Goal: Check status: Check status

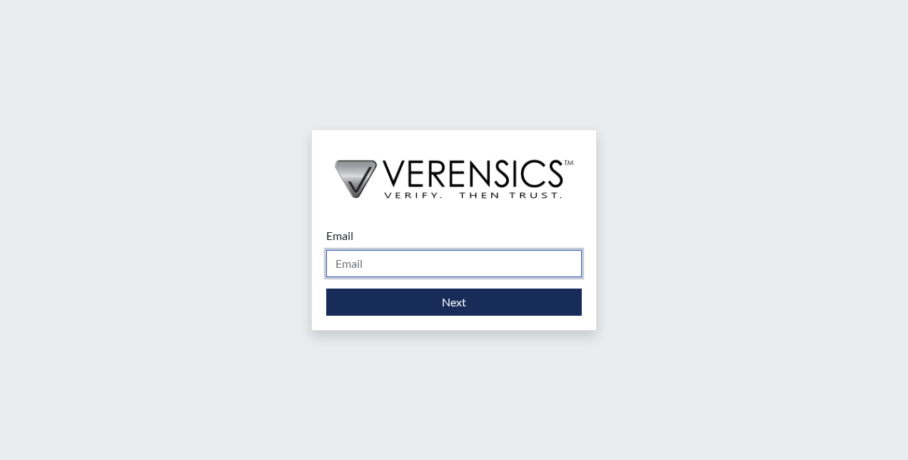
click at [378, 266] on input "Email" at bounding box center [454, 263] width 256 height 27
type input "[PERSON_NAME][EMAIL_ADDRESS][PERSON_NAME][DOMAIN_NAME]"
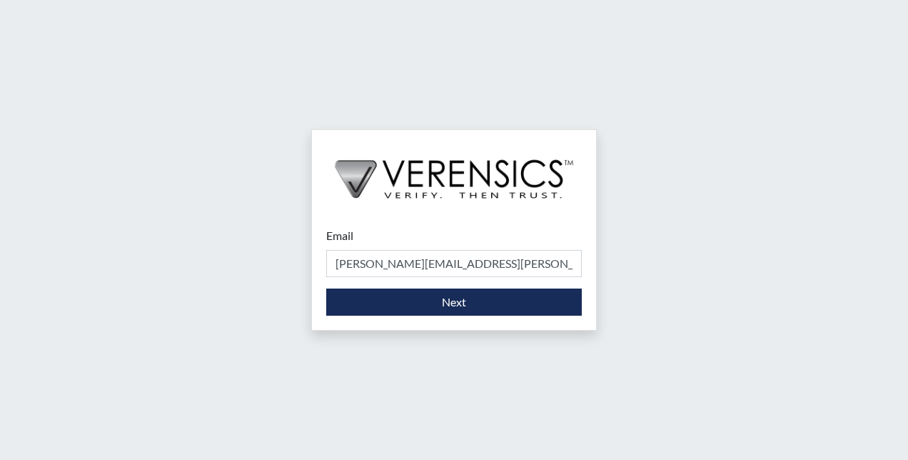
click at [153, 211] on div "Email tony.caldwell@lowes.com Please provide your email address. Next" at bounding box center [454, 230] width 908 height 460
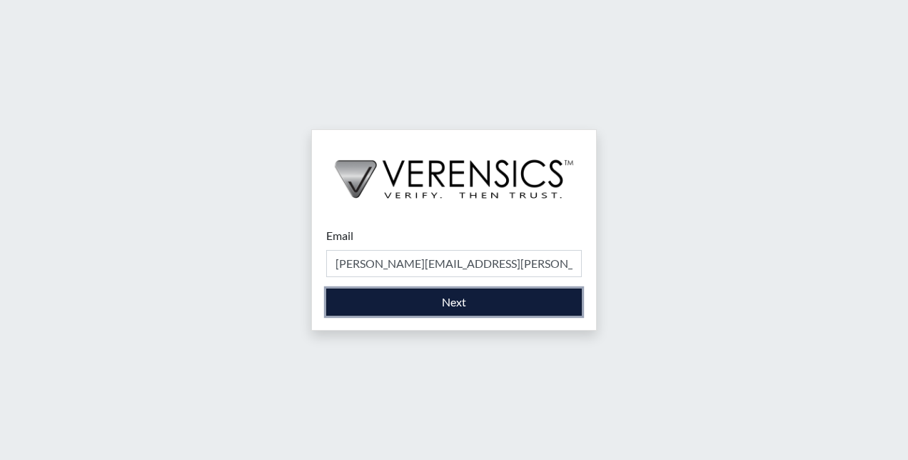
click at [361, 301] on button "Next" at bounding box center [454, 301] width 256 height 27
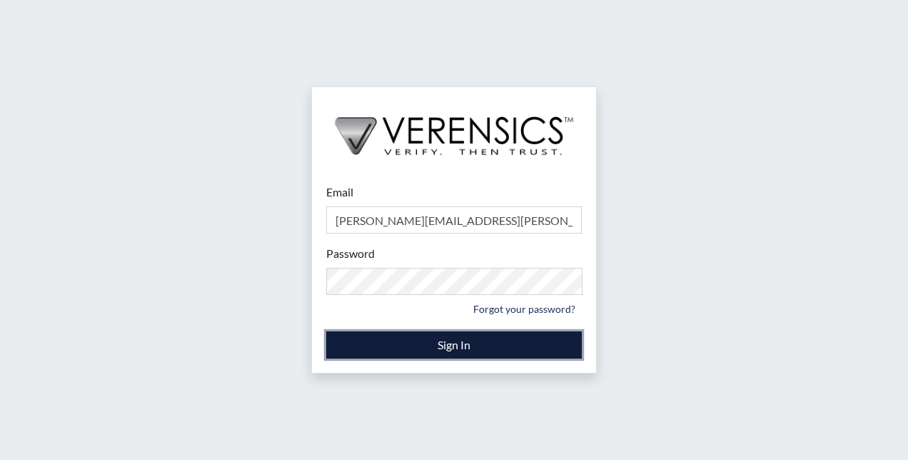
click at [414, 346] on button "Sign In" at bounding box center [454, 344] width 256 height 27
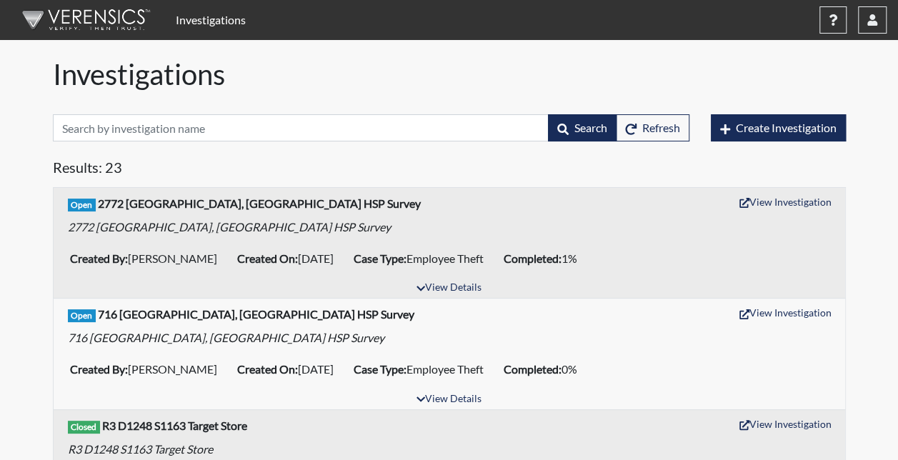
drag, startPoint x: 483, startPoint y: 176, endPoint x: 433, endPoint y: 175, distance: 49.3
click at [369, 170] on h5 "Results: 23" at bounding box center [449, 170] width 793 height 23
drag, startPoint x: 283, startPoint y: 255, endPoint x: 346, endPoint y: 258, distance: 62.2
click at [346, 258] on li "Created On: Aug 12, 2025" at bounding box center [289, 258] width 116 height 23
drag, startPoint x: 346, startPoint y: 258, endPoint x: 303, endPoint y: 190, distance: 80.2
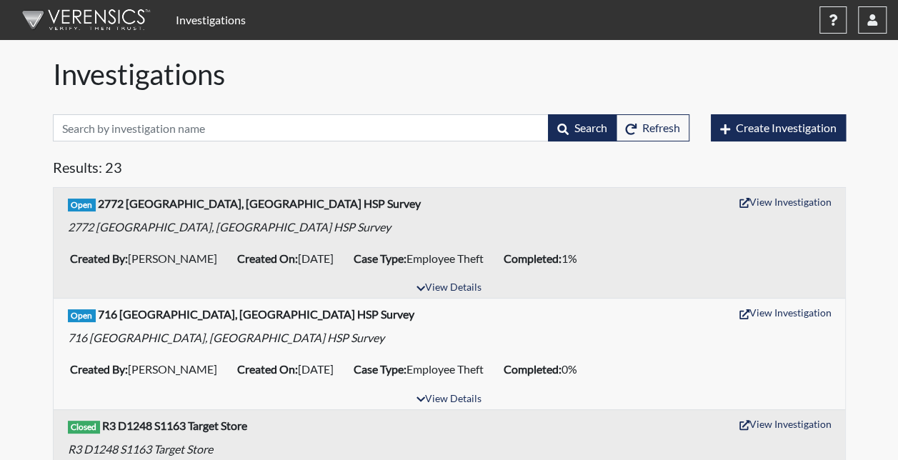
click at [303, 190] on div "Open 2772 Pooler, GA HSP Survey View Investigation 2772 Pooler, GA HSP Survey" at bounding box center [449, 213] width 791 height 51
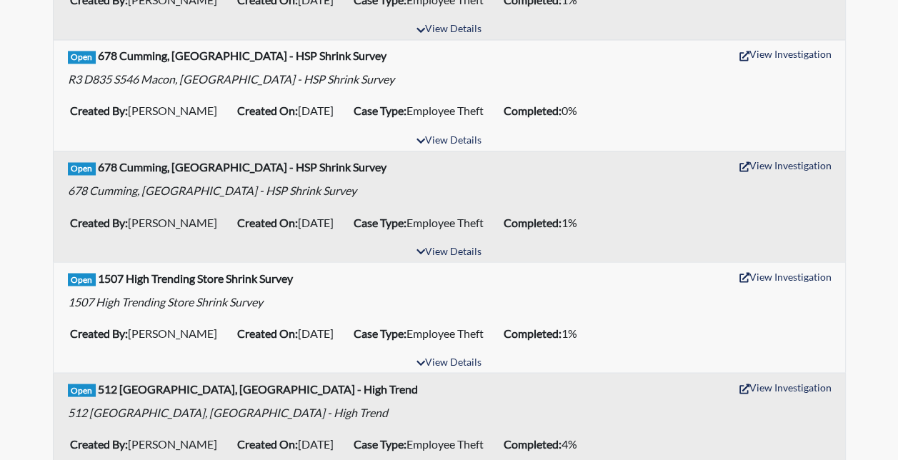
scroll to position [1214, 0]
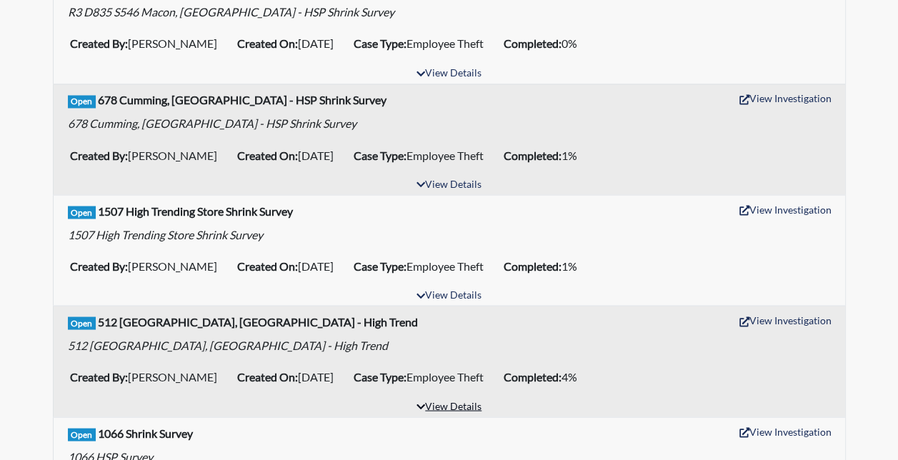
click at [469, 397] on button "View Details" at bounding box center [449, 406] width 78 height 19
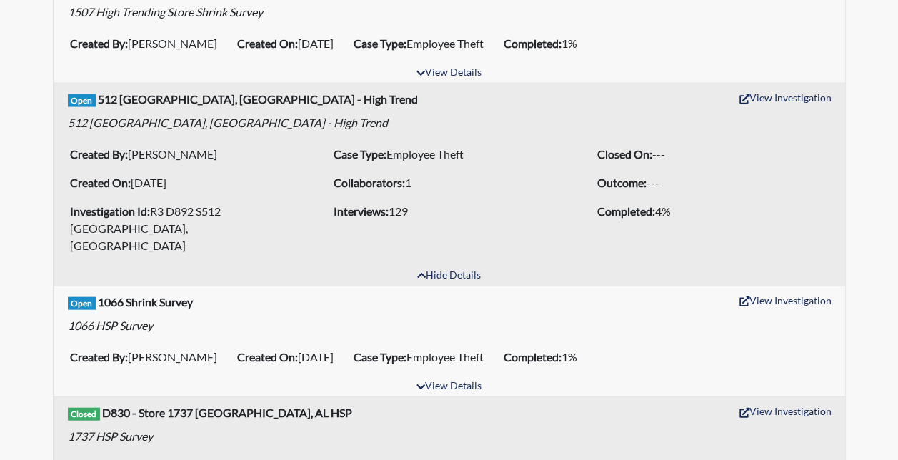
scroll to position [1416, 0]
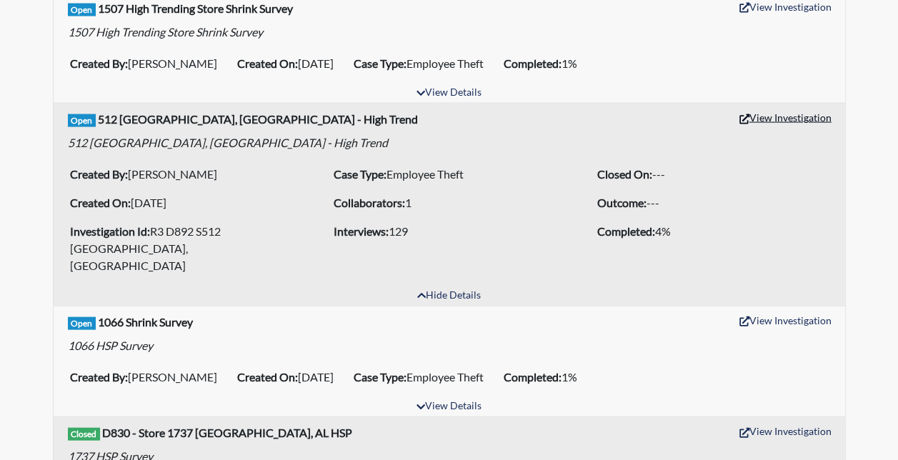
click at [768, 106] on button "View Investigation" at bounding box center [785, 117] width 105 height 22
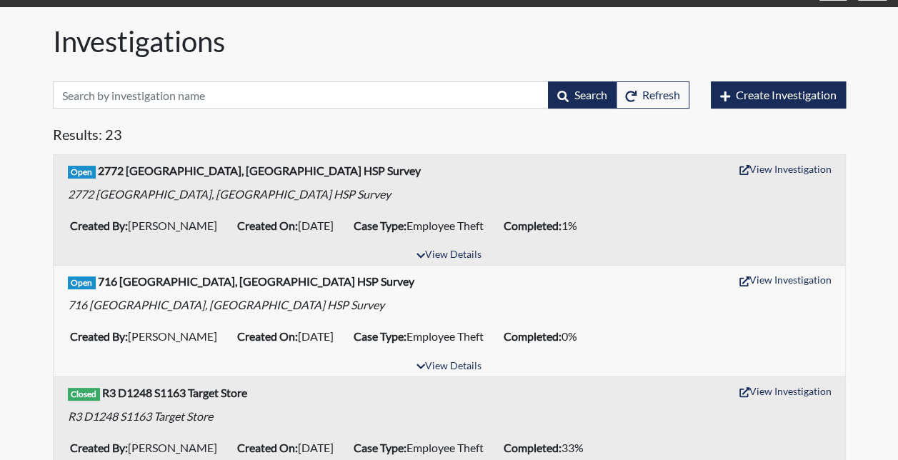
scroll to position [0, 0]
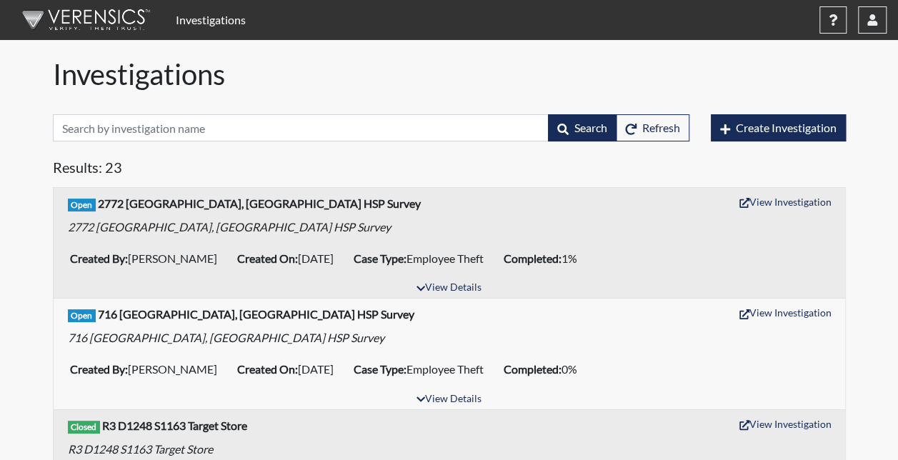
click at [423, 95] on div "Investigations" at bounding box center [449, 77] width 814 height 40
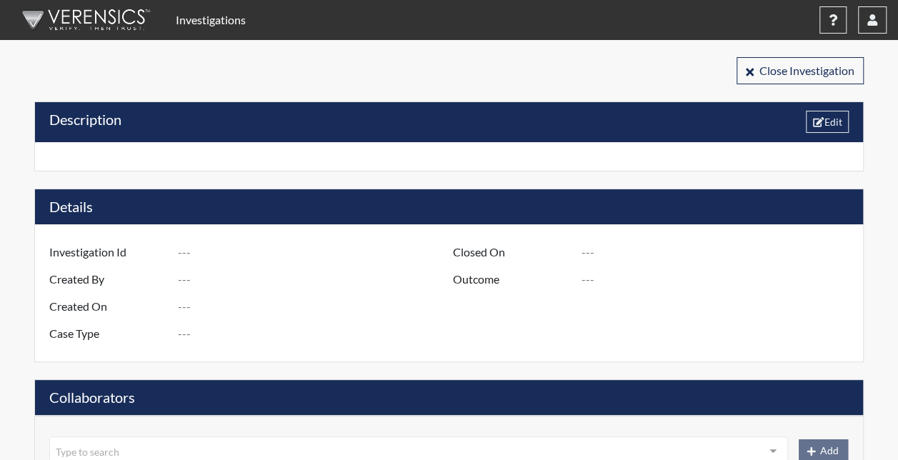
type input "R3 D892 S512 [GEOGRAPHIC_DATA], [GEOGRAPHIC_DATA]"
type input "[PERSON_NAME]"
type input "[DATE]"
type input "Employee Theft"
type input "[GEOGRAPHIC_DATA]"
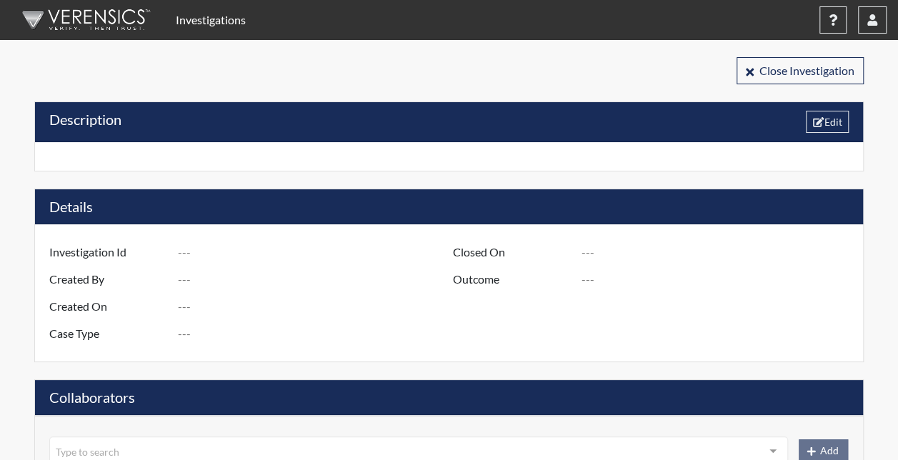
type input "[US_STATE]"
type input "512 STOCKBRIDGE [GEOGRAPHIC_DATA]."
type input "892"
type input "3"
type input "South"
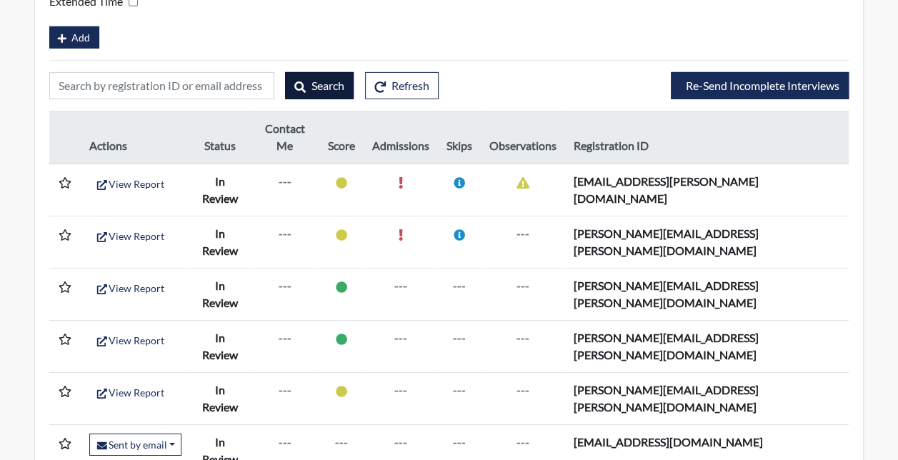
scroll to position [2262, 0]
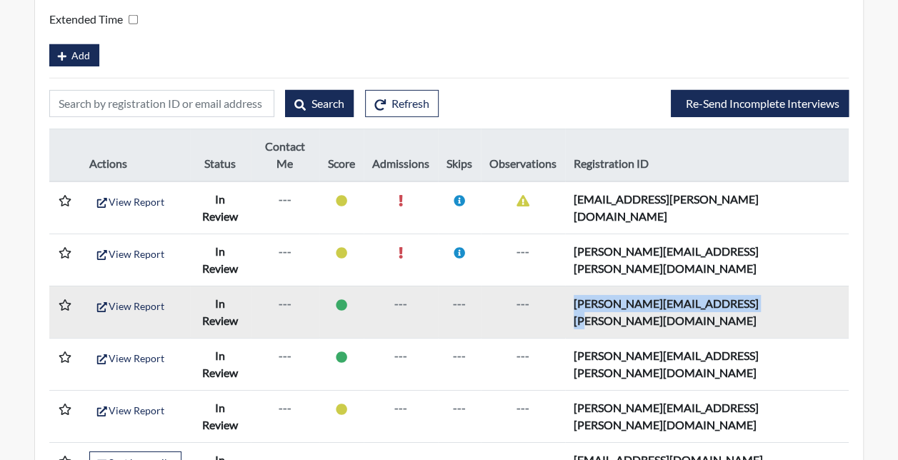
drag, startPoint x: 625, startPoint y: 203, endPoint x: 782, endPoint y: 204, distance: 157.1
click at [782, 286] on td "gilbert.lafond@store.lowes.com" at bounding box center [706, 312] width 283 height 52
drag, startPoint x: 782, startPoint y: 204, endPoint x: 763, endPoint y: 212, distance: 20.4
click at [760, 286] on td "gilbert.lafond@store.lowes.com" at bounding box center [706, 312] width 283 height 52
click at [780, 286] on td "gilbert.lafond@store.lowes.com" at bounding box center [706, 312] width 283 height 52
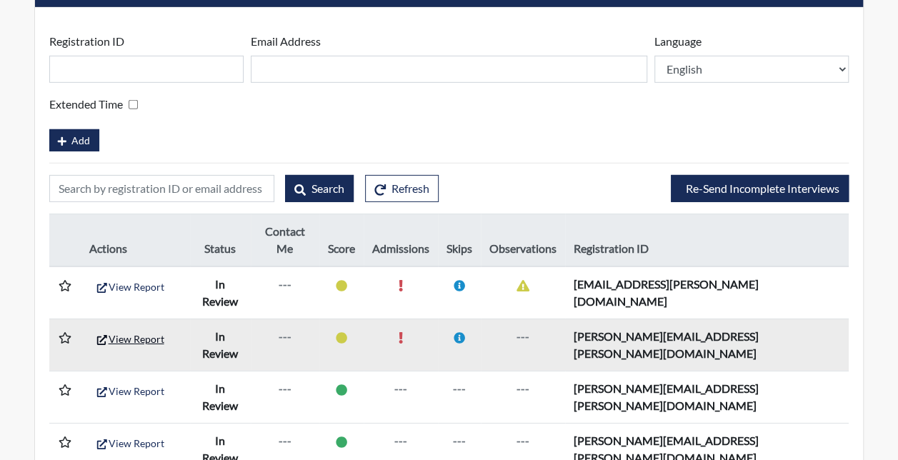
scroll to position [2119, 0]
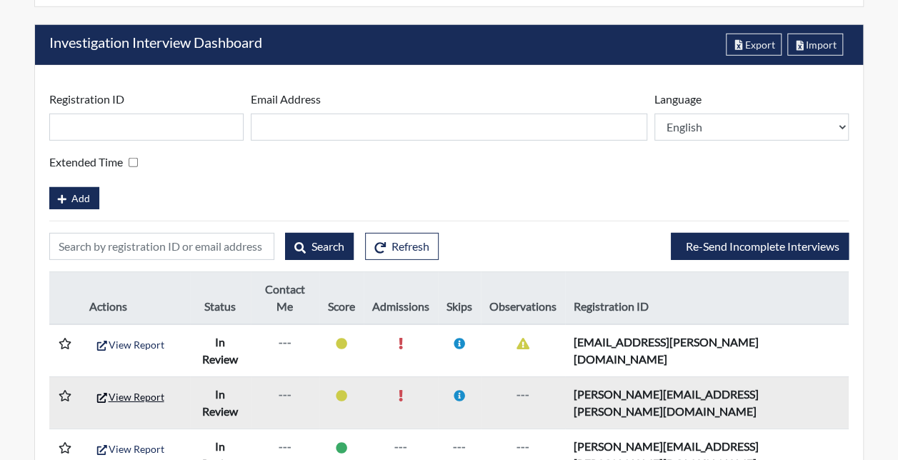
click at [134, 386] on button "View Report" at bounding box center [129, 397] width 81 height 22
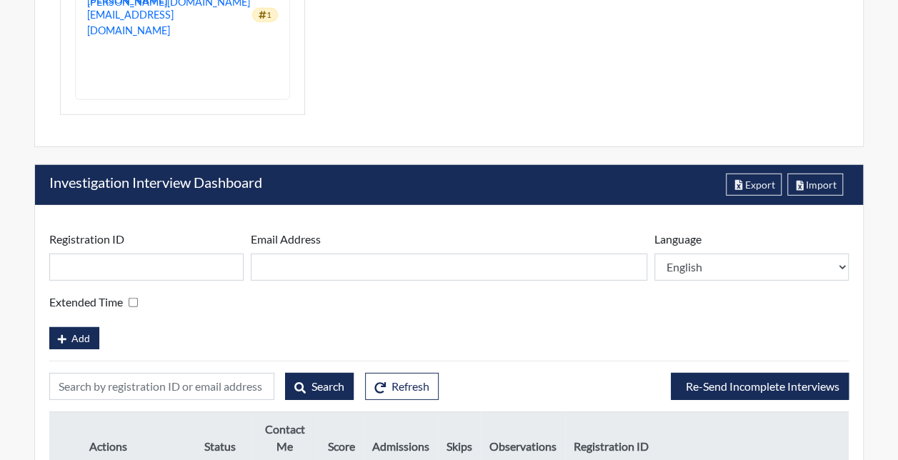
scroll to position [1977, 0]
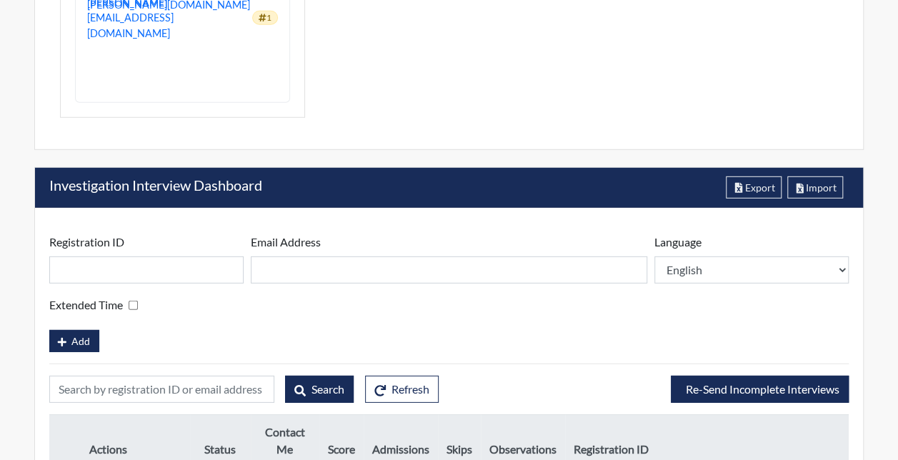
click at [140, 327] on div "Add" at bounding box center [448, 339] width 799 height 25
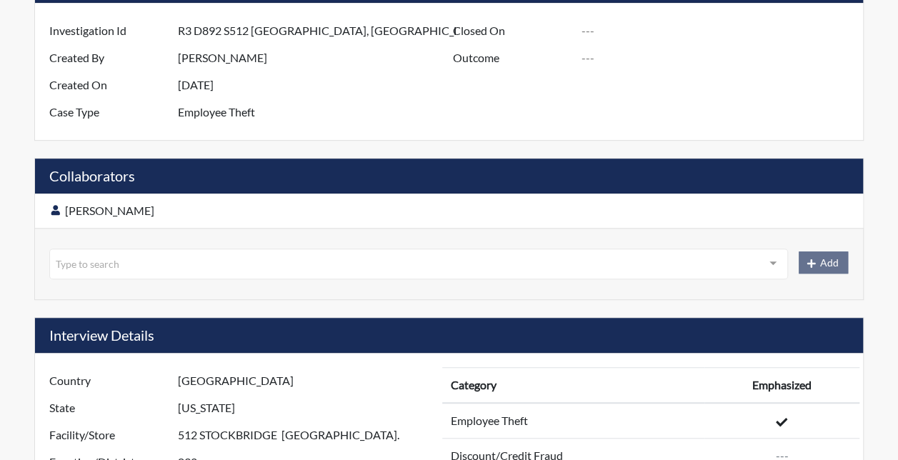
scroll to position [0, 0]
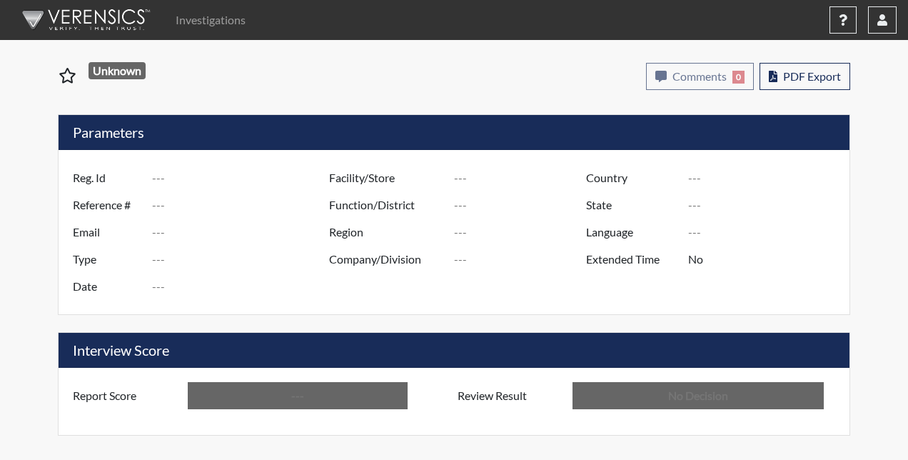
select select
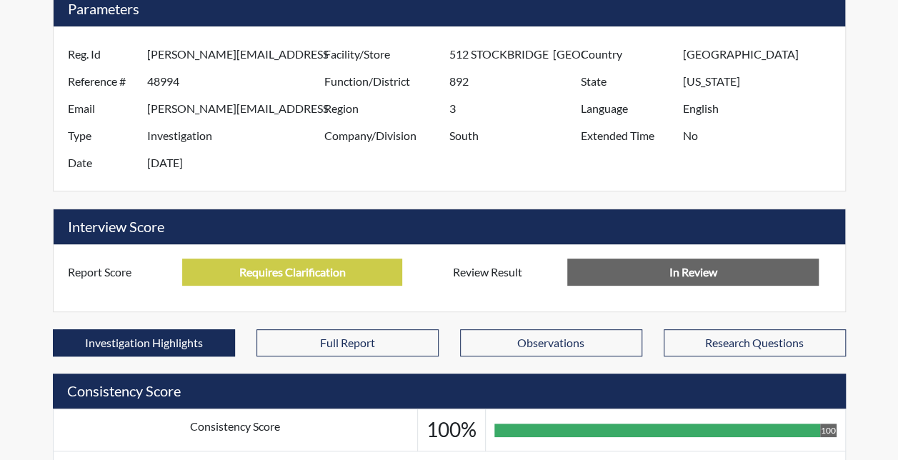
scroll to position [286, 0]
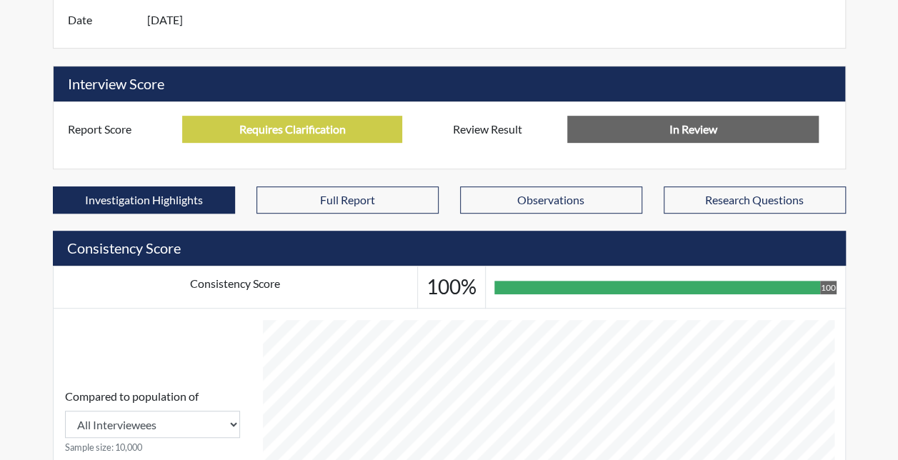
drag, startPoint x: 241, startPoint y: 129, endPoint x: 346, endPoint y: 126, distance: 105.7
click at [343, 124] on input "Requires Clarification" at bounding box center [292, 129] width 220 height 27
click at [423, 137] on div "Report Score Requires Clarification" at bounding box center [245, 129] width 377 height 27
drag, startPoint x: 353, startPoint y: 137, endPoint x: 243, endPoint y: 141, distance: 110.0
click at [243, 141] on input "Requires Clarification" at bounding box center [292, 129] width 220 height 27
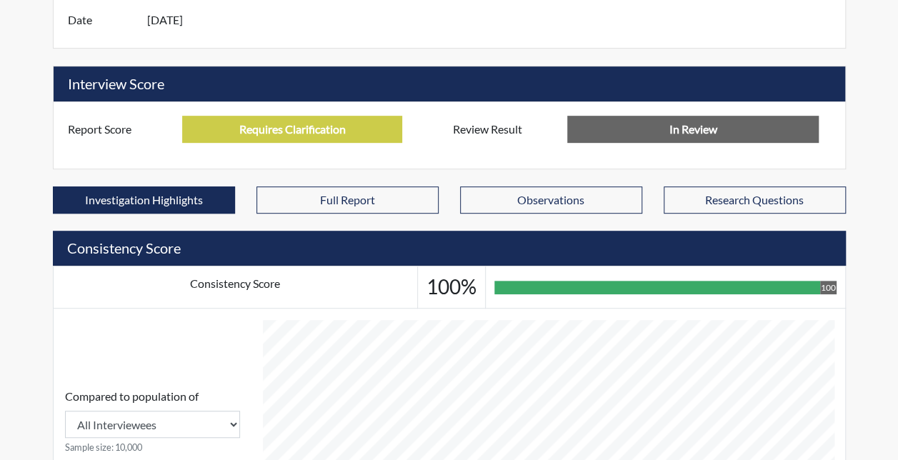
click at [233, 146] on div "Report Score Requires Clarification" at bounding box center [256, 135] width 385 height 39
drag, startPoint x: 241, startPoint y: 130, endPoint x: 350, endPoint y: 128, distance: 108.6
click at [350, 128] on input "Requires Clarification" at bounding box center [292, 129] width 220 height 27
click at [347, 148] on div "Report Score Requires Clarification" at bounding box center [256, 135] width 385 height 39
drag, startPoint x: 346, startPoint y: 129, endPoint x: 231, endPoint y: 137, distance: 115.3
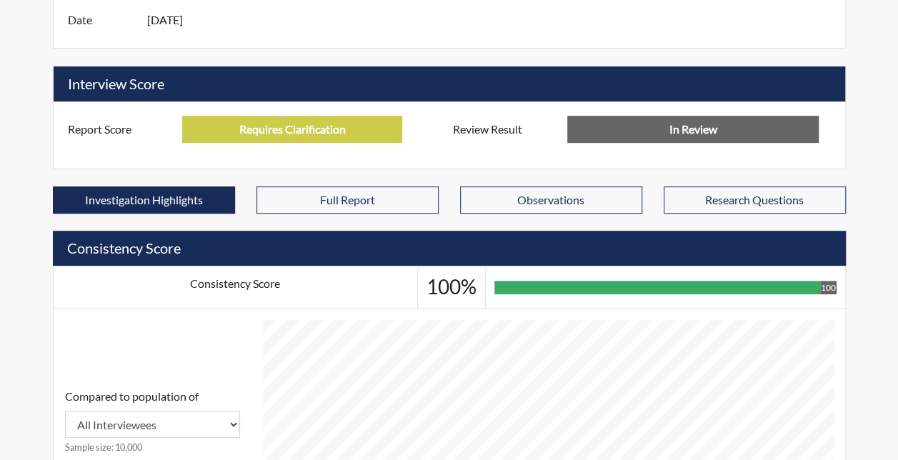
click at [231, 137] on input "Requires Clarification" at bounding box center [292, 129] width 220 height 27
click at [250, 160] on div "Report Score Requires Clarification Review Result In Review" at bounding box center [449, 134] width 791 height 67
drag, startPoint x: 261, startPoint y: 132, endPoint x: 365, endPoint y: 131, distance: 104.3
click at [365, 131] on input "Requires Clarification" at bounding box center [292, 129] width 220 height 27
click at [364, 149] on div "Report Score Requires Clarification" at bounding box center [256, 135] width 385 height 39
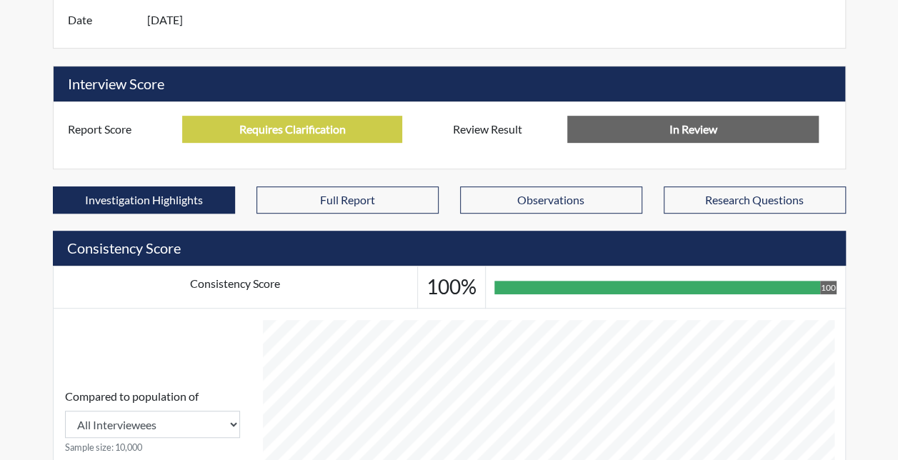
drag, startPoint x: 349, startPoint y: 131, endPoint x: 236, endPoint y: 151, distance: 115.3
click at [226, 146] on div "Report Score Requires Clarification" at bounding box center [256, 135] width 385 height 39
click at [258, 165] on div "Report Score Requires Clarification Review Result In Review" at bounding box center [449, 134] width 791 height 67
drag, startPoint x: 241, startPoint y: 134, endPoint x: 350, endPoint y: 140, distance: 109.4
click at [350, 140] on input "Requires Clarification" at bounding box center [292, 129] width 220 height 27
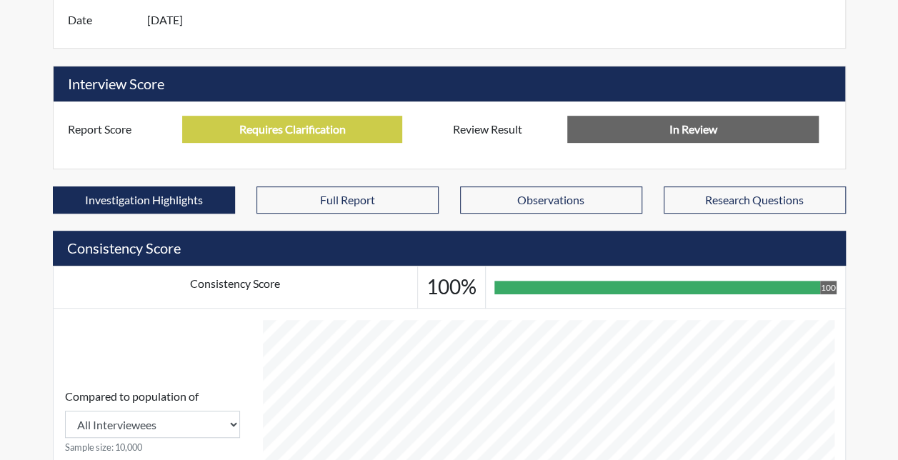
click at [344, 159] on div "Report Score Requires Clarification Review Result In Review" at bounding box center [449, 134] width 791 height 67
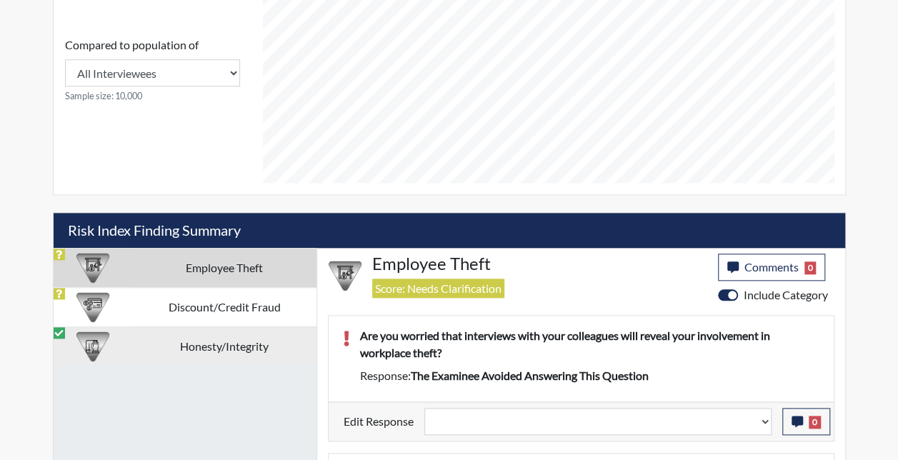
scroll to position [714, 0]
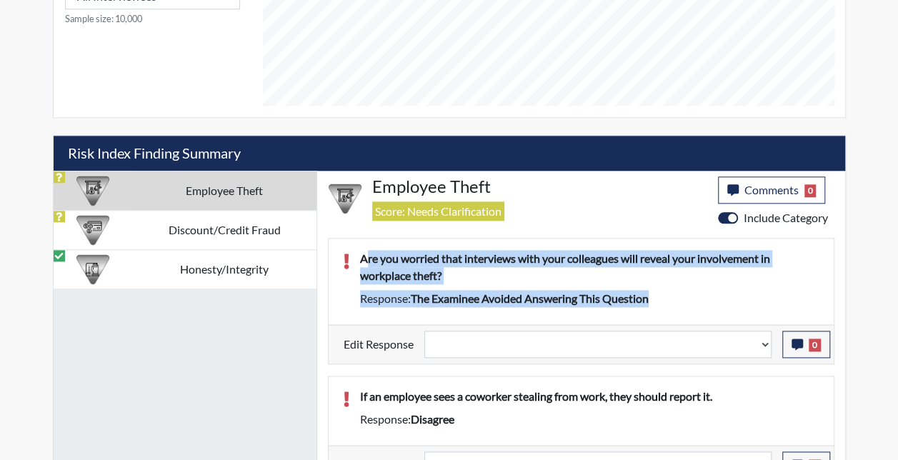
drag, startPoint x: 657, startPoint y: 294, endPoint x: 367, endPoint y: 252, distance: 293.0
click at [367, 252] on div "Are you worried that interviews with your colleagues will reveal your involveme…" at bounding box center [589, 281] width 481 height 63
drag, startPoint x: 367, startPoint y: 252, endPoint x: 371, endPoint y: 270, distance: 18.2
click at [371, 271] on p "Are you worried that interviews with your colleagues will reveal your involveme…" at bounding box center [589, 267] width 459 height 34
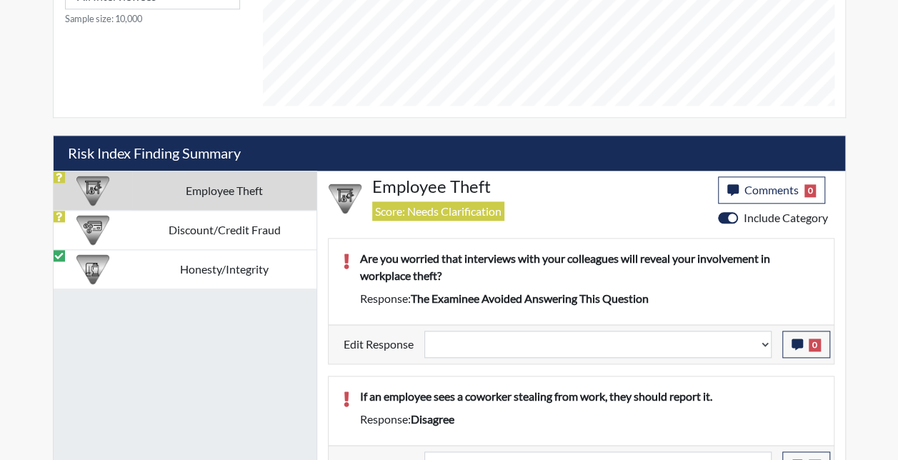
click at [360, 250] on p "Are you worried that interviews with your colleagues will reveal your involveme…" at bounding box center [589, 267] width 459 height 34
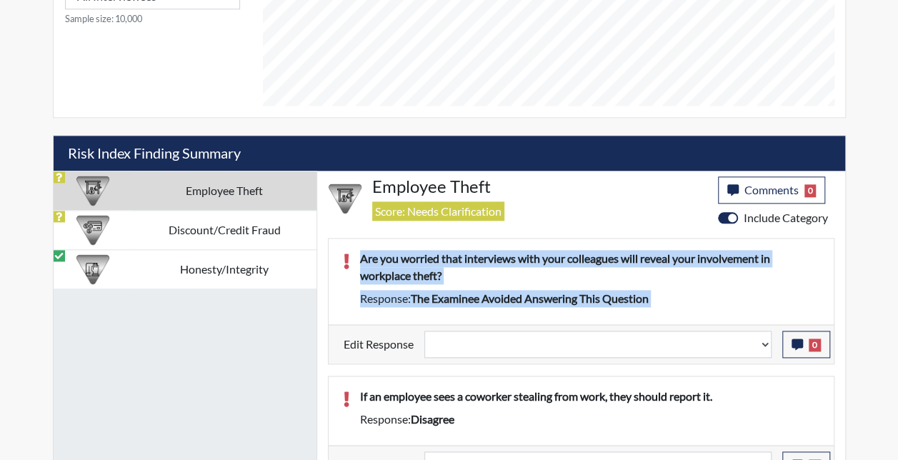
drag, startPoint x: 360, startPoint y: 250, endPoint x: 666, endPoint y: 296, distance: 309.0
click at [666, 296] on div "Are you worried that interviews with your colleagues will reveal your involveme…" at bounding box center [589, 281] width 481 height 63
drag, startPoint x: 666, startPoint y: 296, endPoint x: 649, endPoint y: 301, distance: 17.4
click at [657, 298] on div "Response: The examinee avoided answering this question" at bounding box center [589, 298] width 481 height 17
click at [648, 299] on span "The examinee avoided answering this question" at bounding box center [530, 298] width 238 height 14
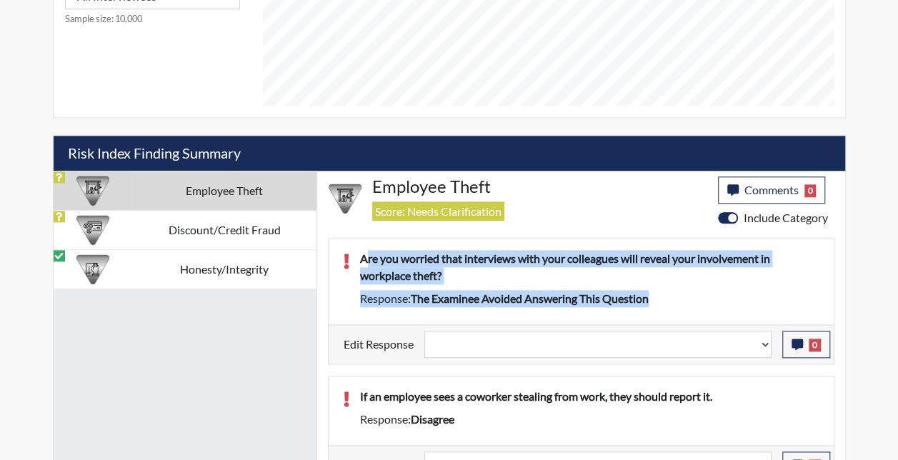
drag, startPoint x: 656, startPoint y: 296, endPoint x: 367, endPoint y: 253, distance: 291.7
click at [367, 253] on div "Are you worried that interviews with your colleagues will reveal your involveme…" at bounding box center [589, 281] width 481 height 63
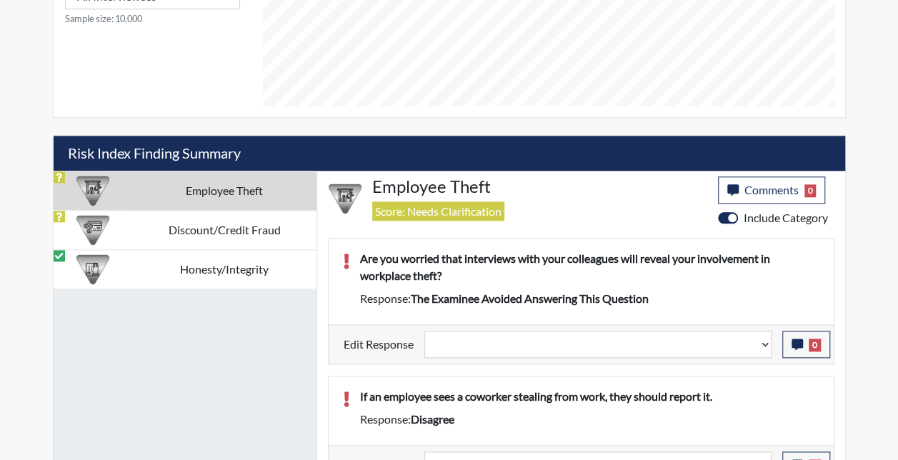
click at [360, 251] on p "Are you worried that interviews with your colleagues will reveal your involveme…" at bounding box center [589, 267] width 459 height 34
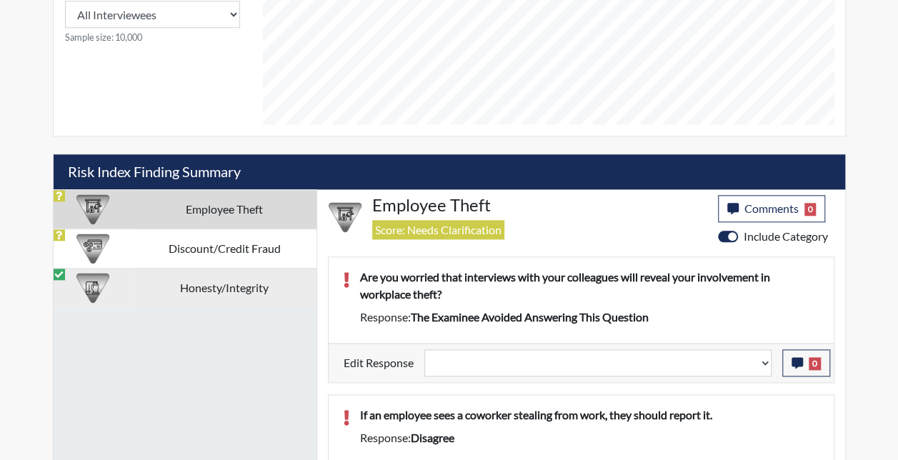
scroll to position [718, 0]
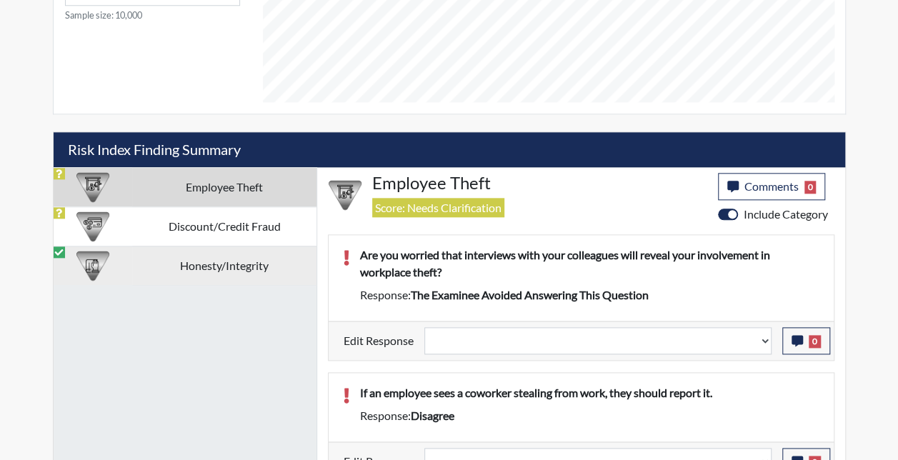
click at [174, 258] on td "Honesty/Integrity" at bounding box center [224, 265] width 184 height 39
select select
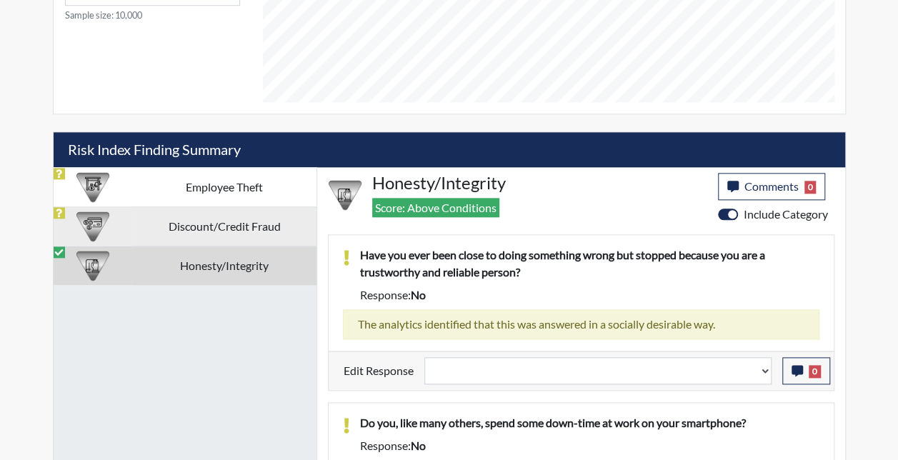
click at [184, 217] on td "Discount/Credit Fraud" at bounding box center [224, 225] width 184 height 39
select select
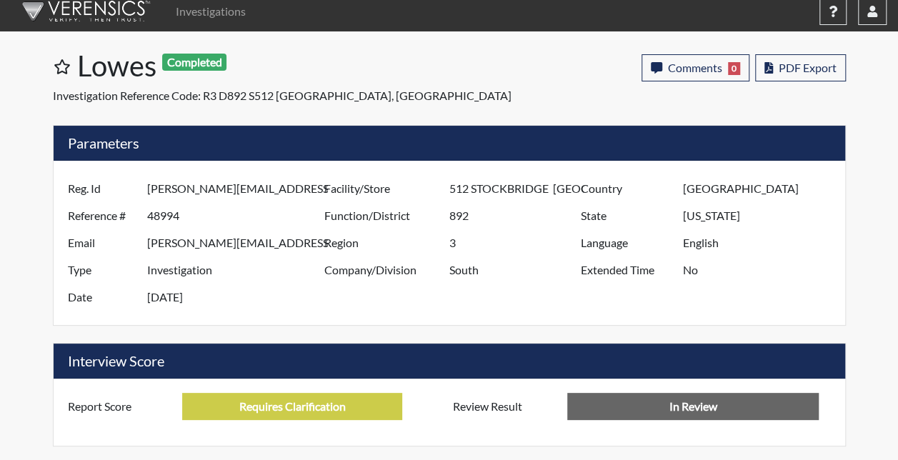
scroll to position [0, 0]
